Goal: Navigation & Orientation: Go to known website

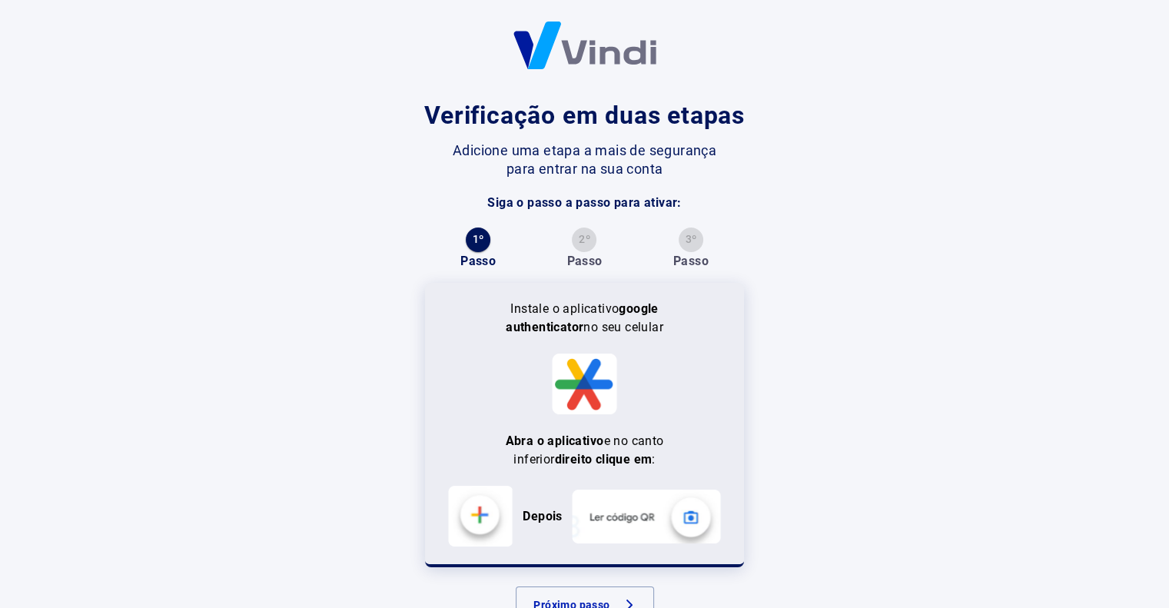
scroll to position [56, 0]
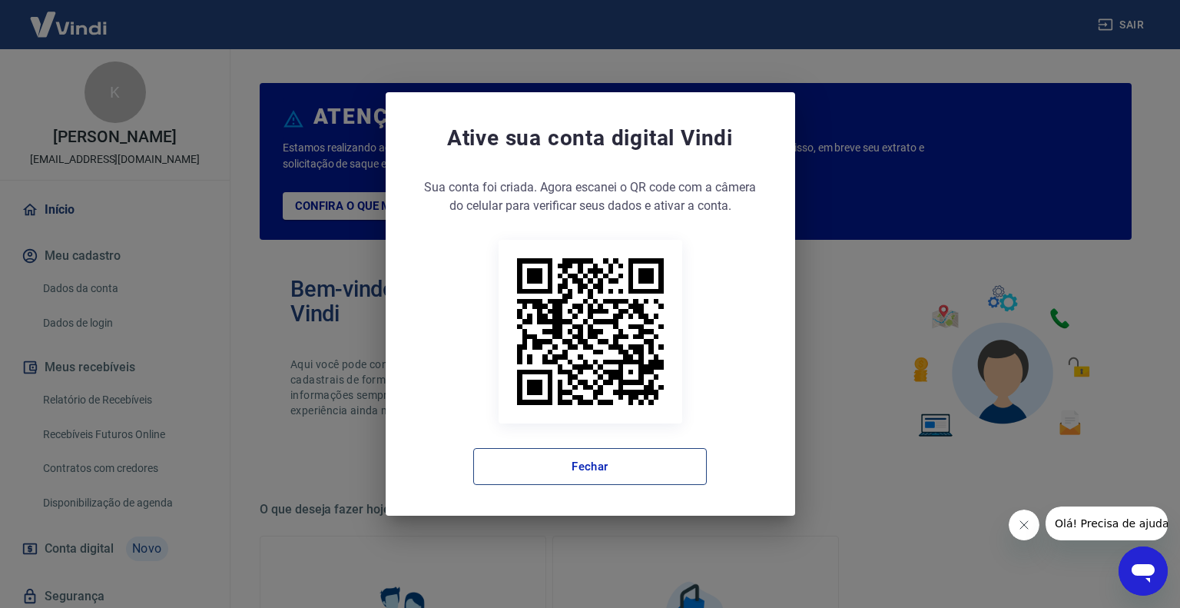
click at [564, 456] on button "Fechar" at bounding box center [590, 466] width 234 height 37
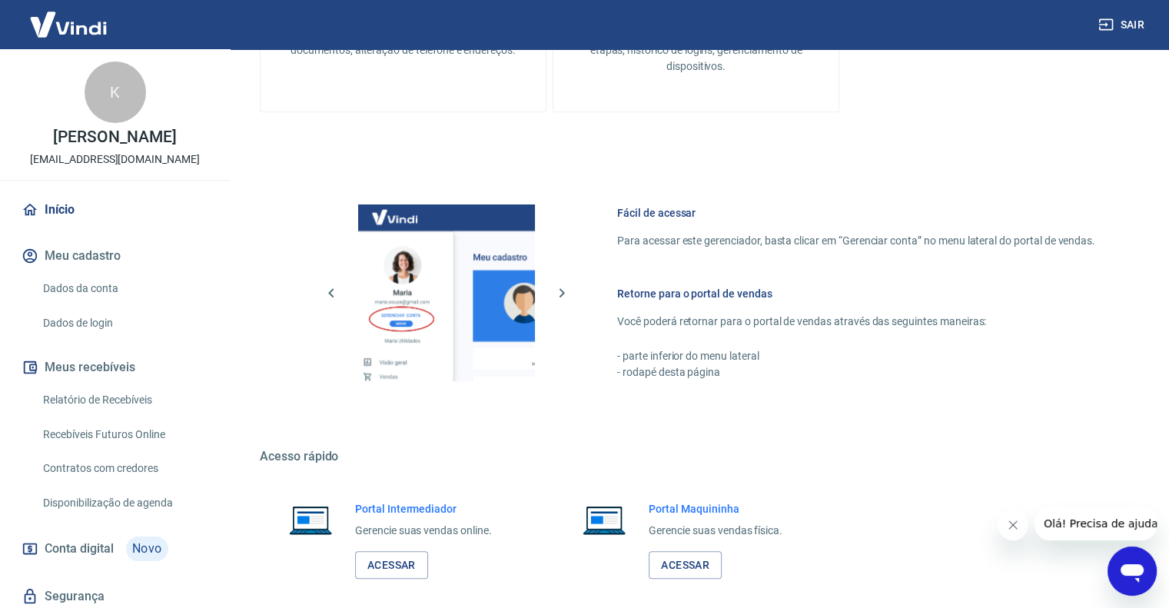
scroll to position [765, 0]
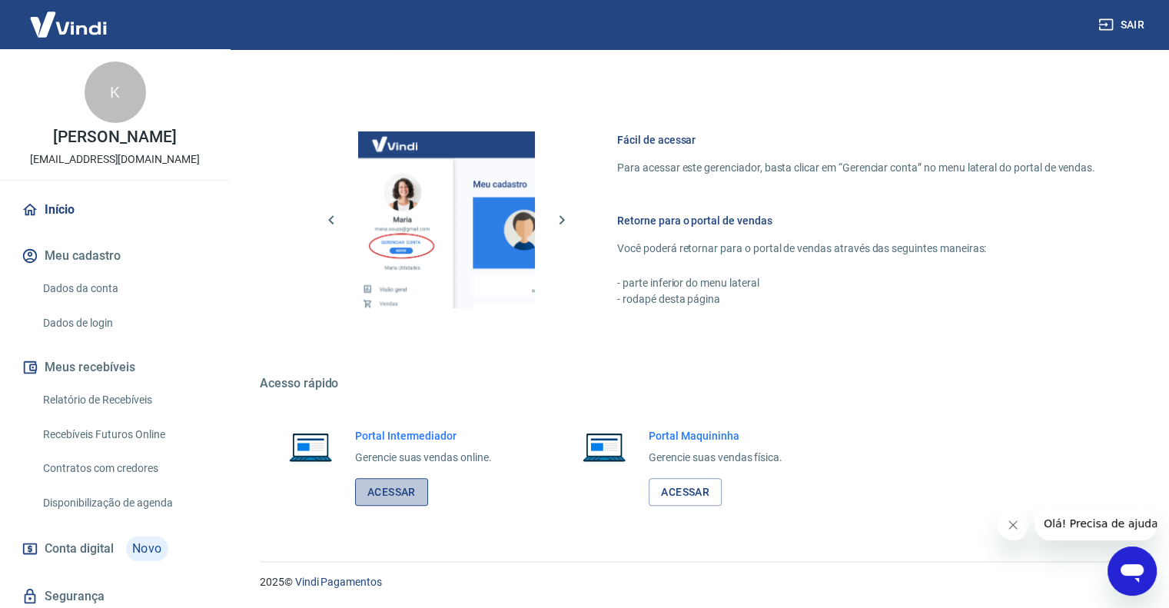
click at [410, 488] on link "Acessar" at bounding box center [391, 492] width 73 height 28
